Goal: Find specific page/section: Find specific page/section

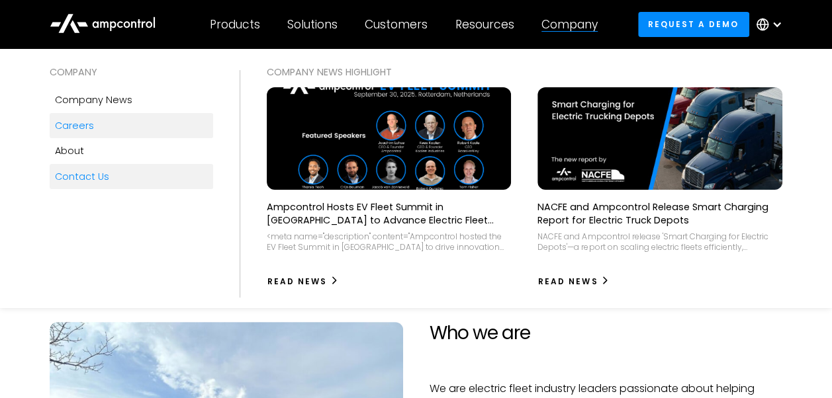
click at [89, 176] on div "Contact Us" at bounding box center [82, 176] width 54 height 15
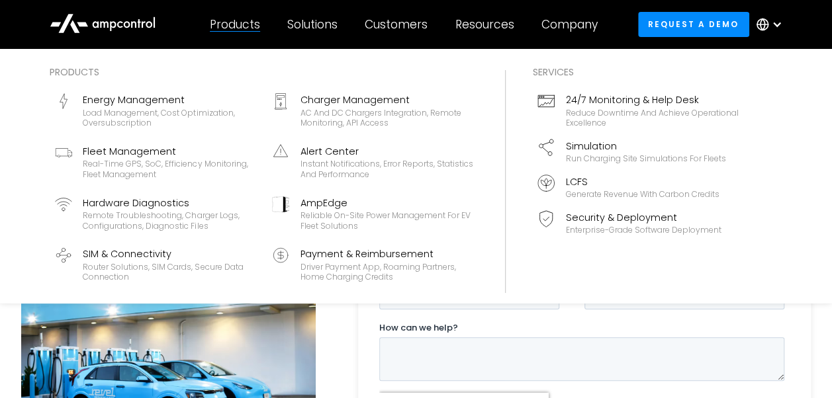
click at [230, 26] on div "Products" at bounding box center [235, 24] width 50 height 15
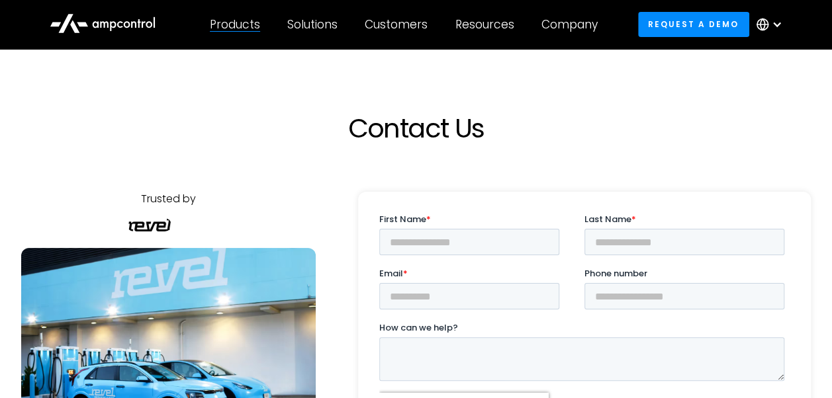
click at [230, 26] on div "Products" at bounding box center [235, 24] width 50 height 15
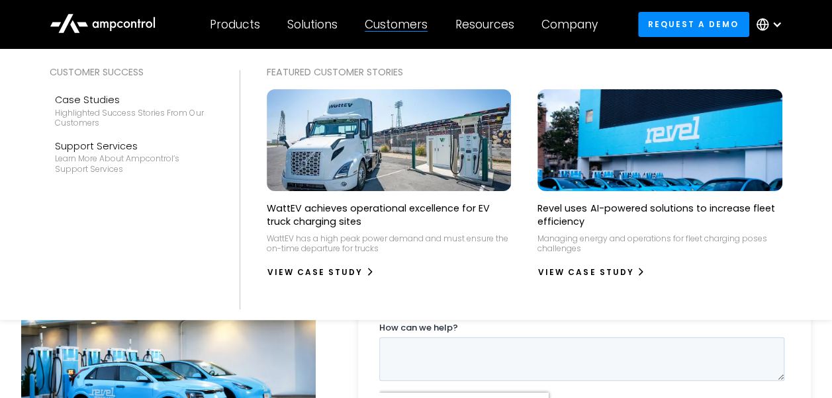
click at [381, 24] on div "Customers" at bounding box center [396, 24] width 63 height 15
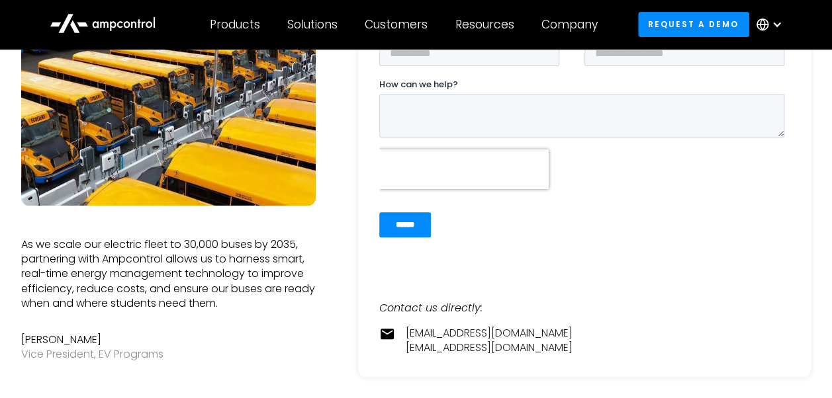
scroll to position [265, 0]
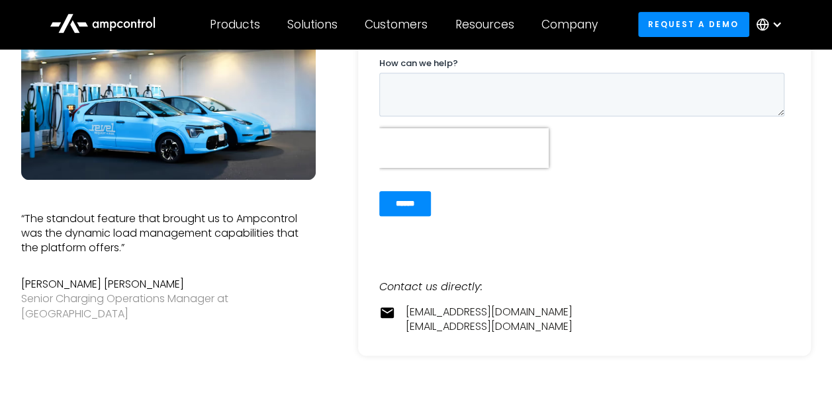
click at [28, 73] on img at bounding box center [168, 81] width 295 height 197
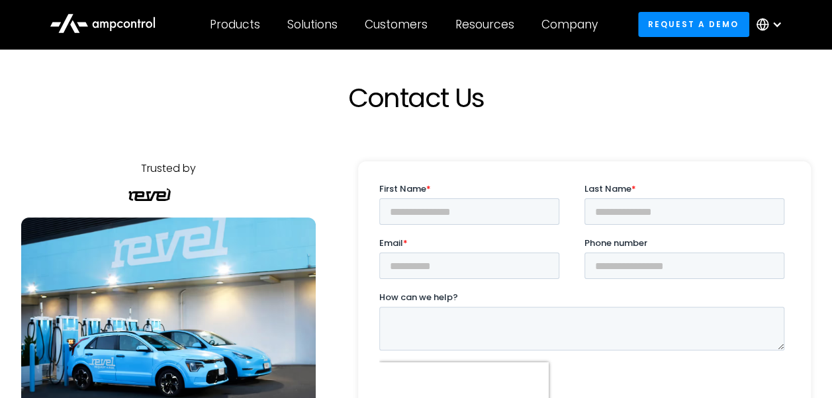
scroll to position [0, 0]
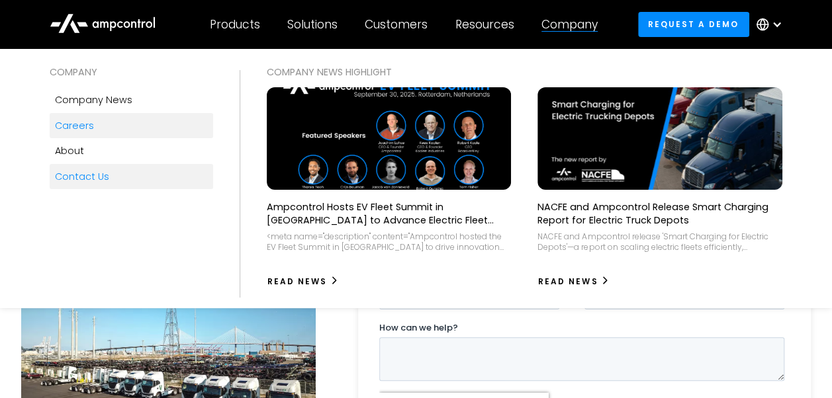
click at [57, 123] on div "Careers" at bounding box center [74, 125] width 39 height 15
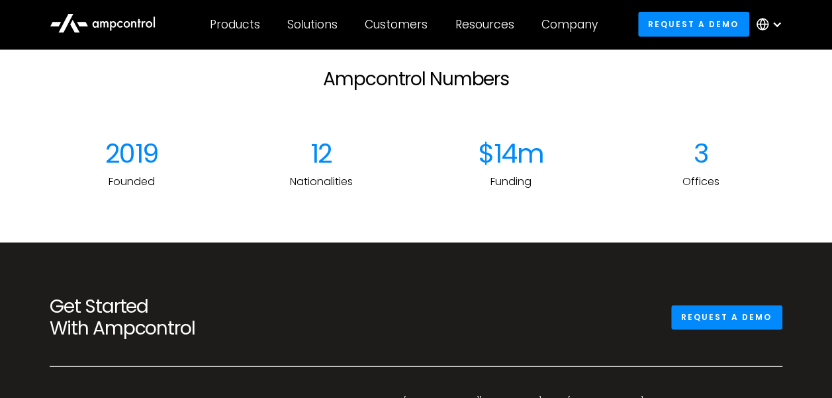
scroll to position [1655, 0]
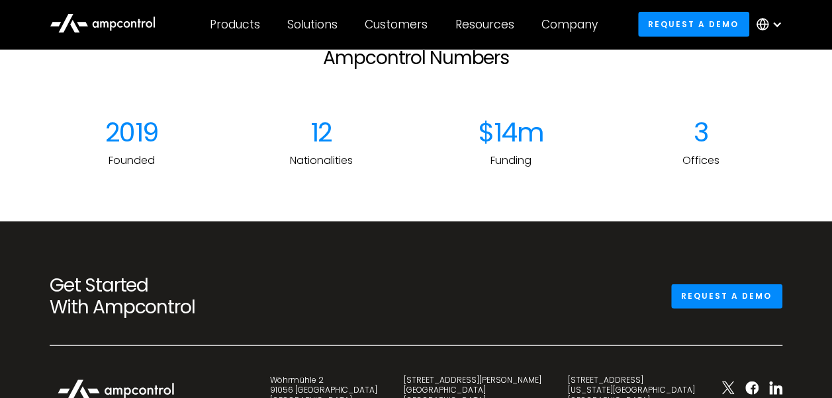
click at [713, 128] on div "3" at bounding box center [701, 133] width 164 height 32
click at [702, 130] on div "3" at bounding box center [701, 133] width 164 height 32
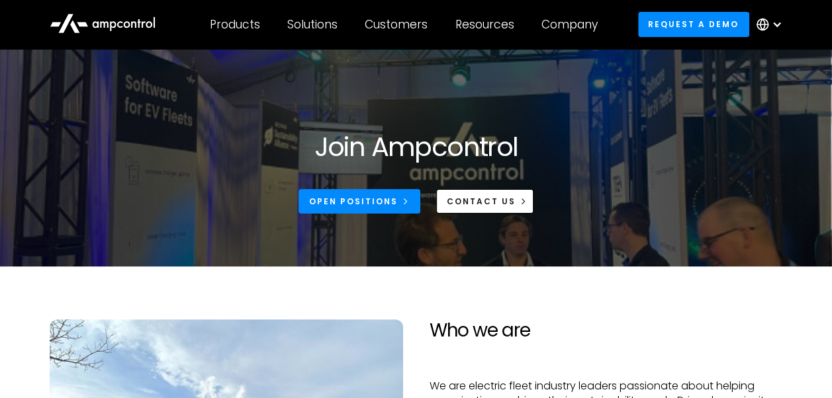
scroll to position [0, 0]
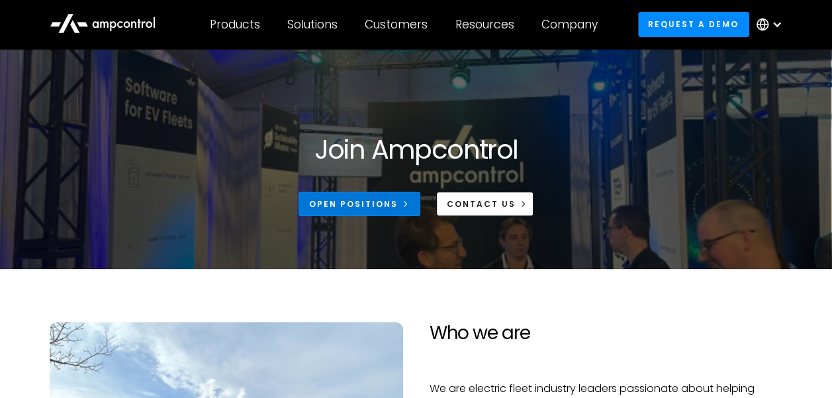
click at [348, 195] on link "Open Positions" at bounding box center [360, 204] width 122 height 24
